Goal: Navigation & Orientation: Go to known website

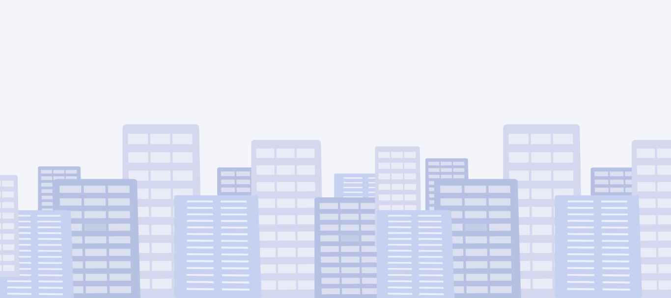
click at [336, 151] on div at bounding box center [335, 149] width 671 height 298
drag, startPoint x: 670, startPoint y: 71, endPoint x: 670, endPoint y: 154, distance: 82.5
click at [670, 154] on div at bounding box center [335, 149] width 671 height 298
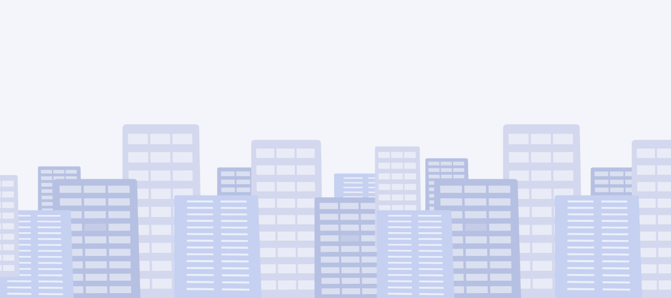
click at [486, 206] on div at bounding box center [335, 149] width 671 height 298
